Goal: Task Accomplishment & Management: Manage account settings

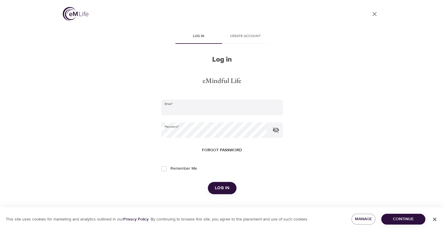
type input "[EMAIL_ADDRESS][DOMAIN_NAME]"
click at [225, 186] on span "Log in" at bounding box center [222, 188] width 15 height 8
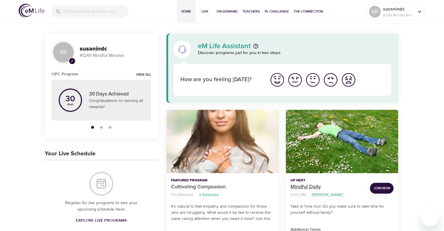
click at [307, 186] on p "Mindful Daily" at bounding box center [328, 187] width 75 height 8
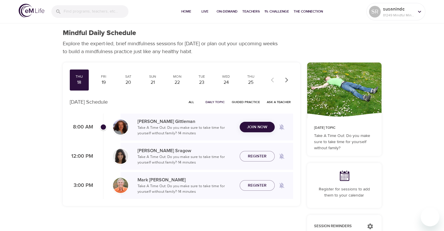
checkbox input "true"
click at [262, 122] on span "Join Now" at bounding box center [257, 120] width 20 height 7
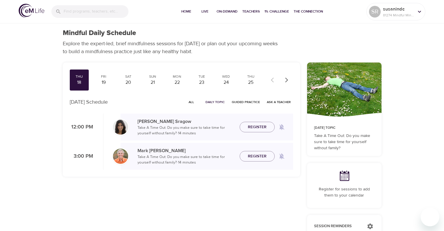
checkbox input "true"
click at [97, 86] on div "Fri 19" at bounding box center [103, 80] width 19 height 21
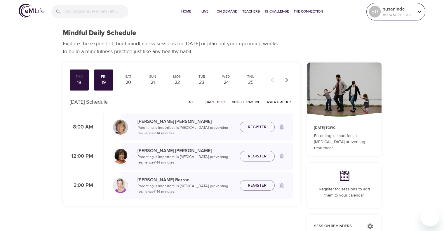
click at [422, 13] on icon at bounding box center [420, 11] width 6 height 6
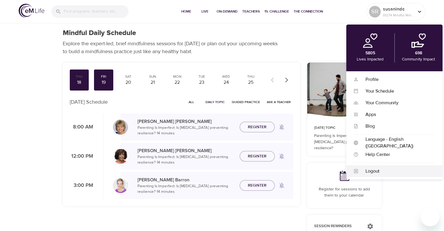
click at [371, 171] on div "Logout" at bounding box center [397, 171] width 77 height 7
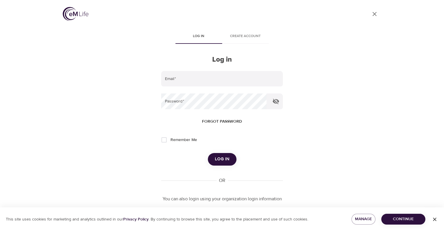
type input "[EMAIL_ADDRESS][DOMAIN_NAME]"
